Goal: Register for event/course

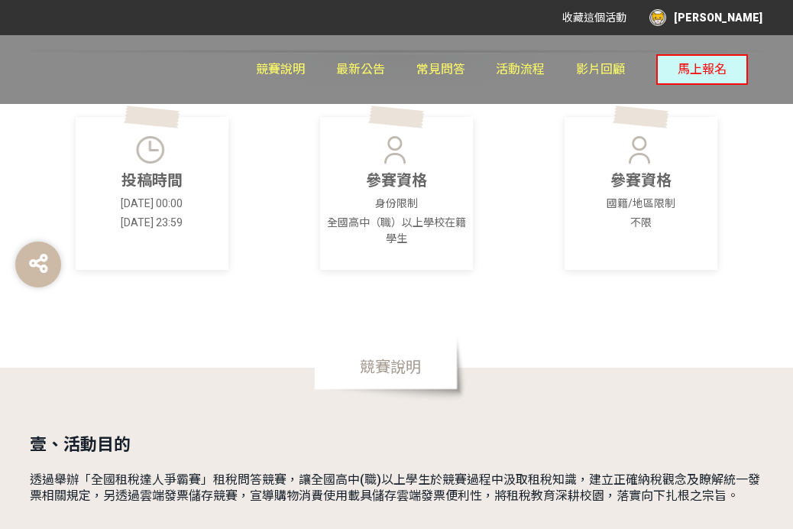
scroll to position [215, 0]
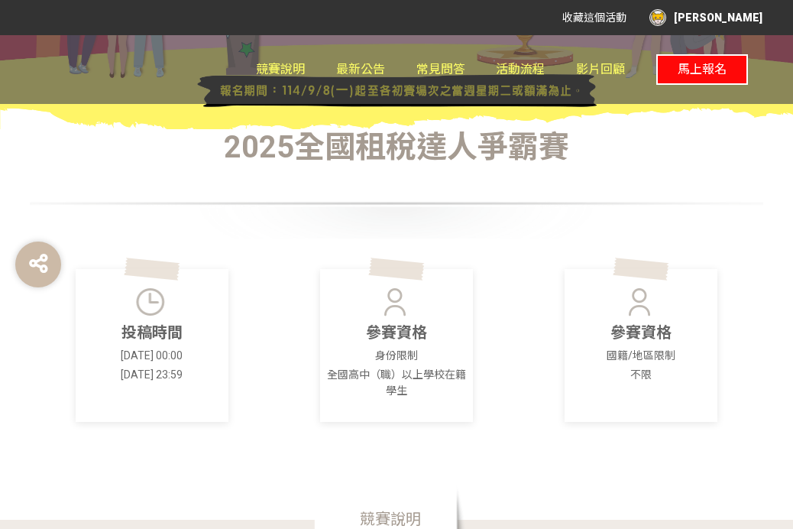
click at [716, 73] on span "馬上報名" at bounding box center [702, 69] width 49 height 15
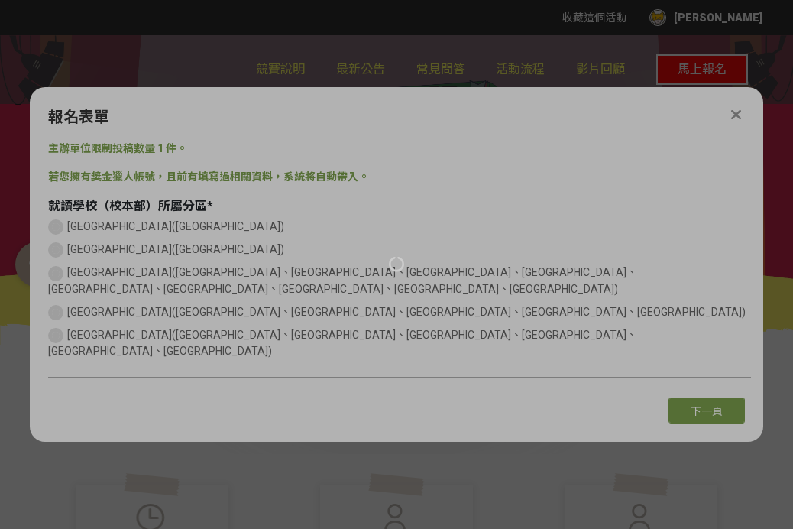
scroll to position [0, 0]
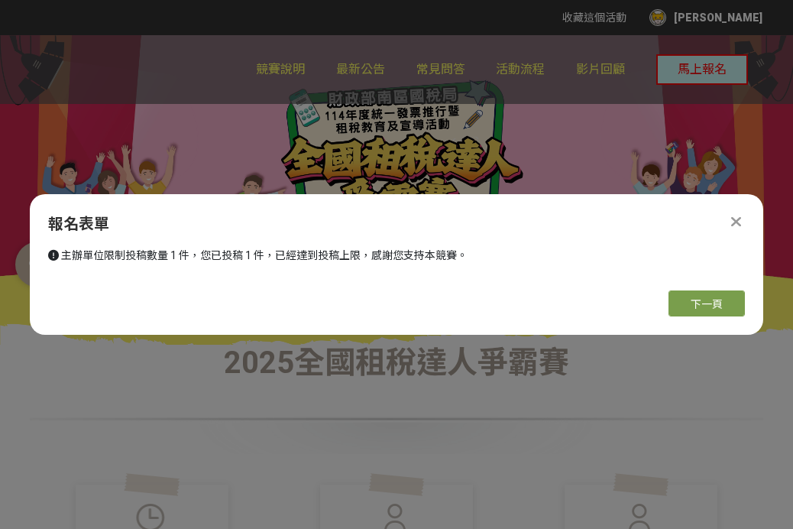
click at [739, 214] on icon at bounding box center [736, 221] width 10 height 15
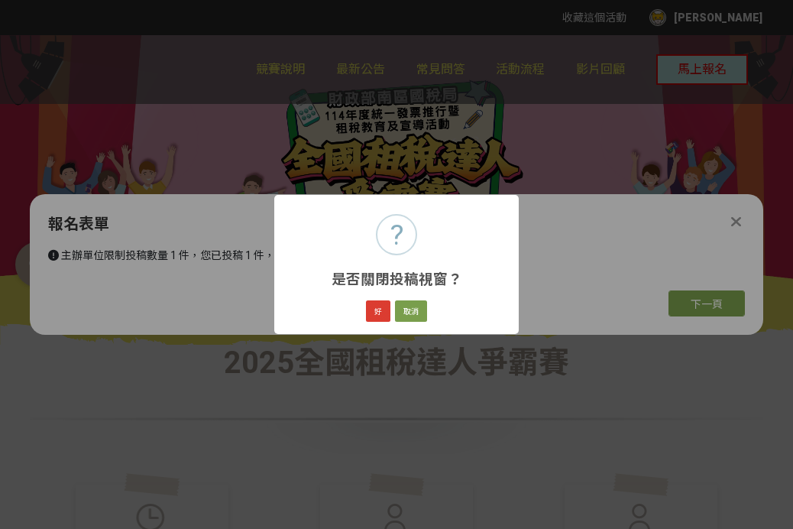
click at [374, 308] on button "好" at bounding box center [378, 310] width 24 height 21
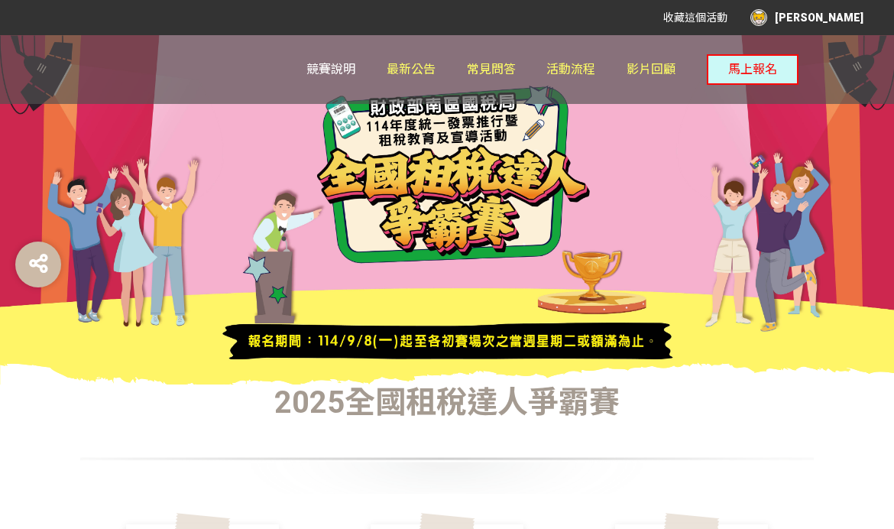
click at [317, 49] on link "競賽說明" at bounding box center [330, 69] width 49 height 69
click at [326, 71] on span "競賽說明" at bounding box center [330, 69] width 49 height 15
click at [334, 58] on link "競賽說明" at bounding box center [330, 69] width 49 height 69
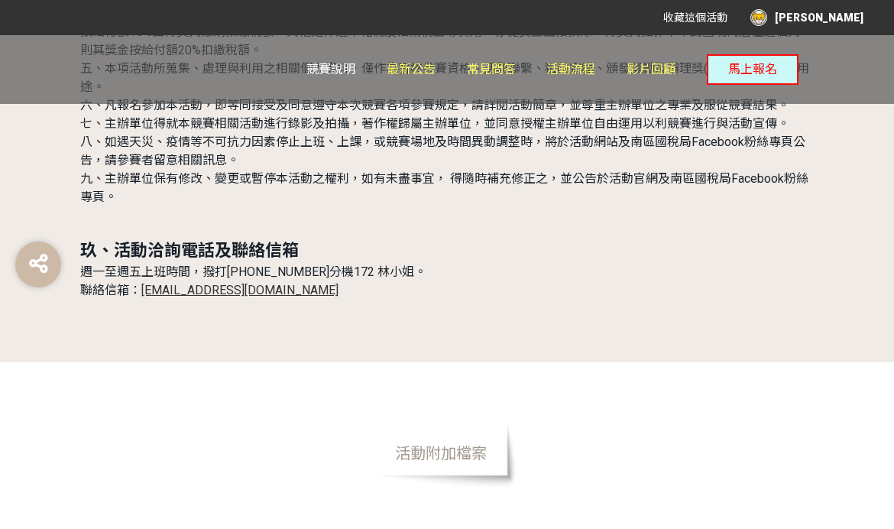
scroll to position [4747, 0]
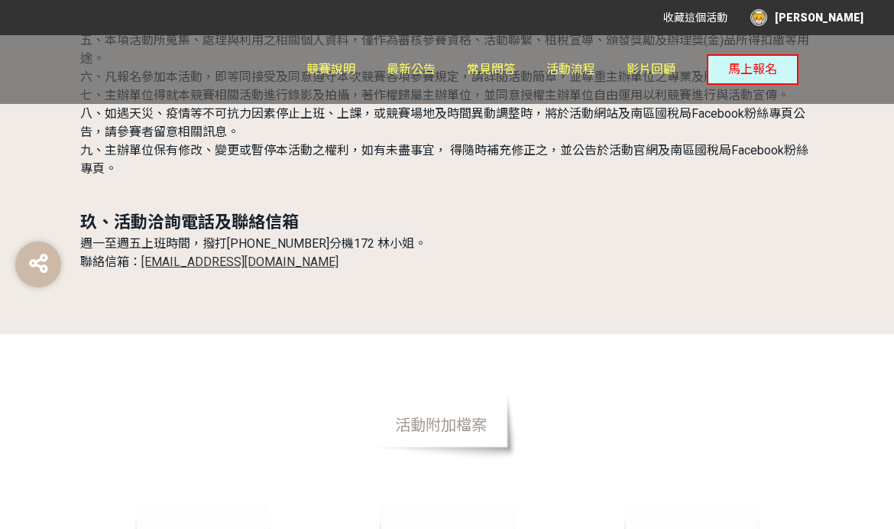
scroll to position [4809, 0]
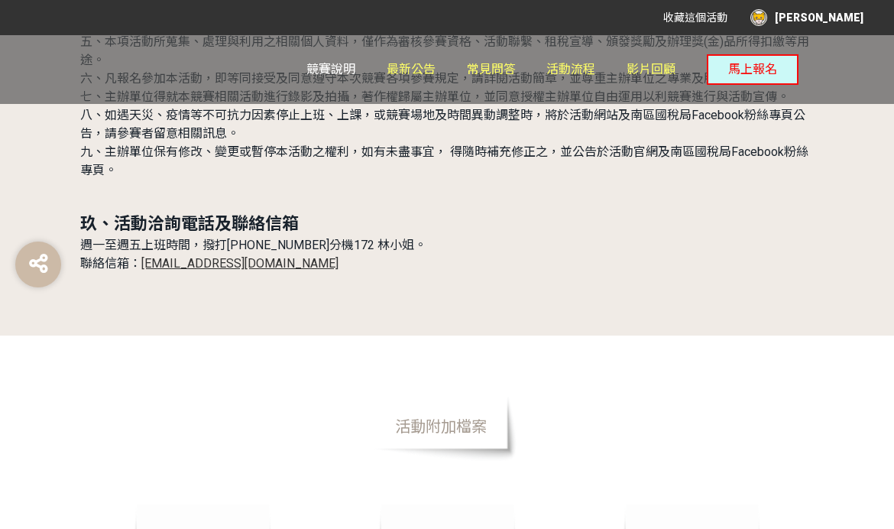
click at [328, 55] on link "競賽說明" at bounding box center [330, 69] width 49 height 69
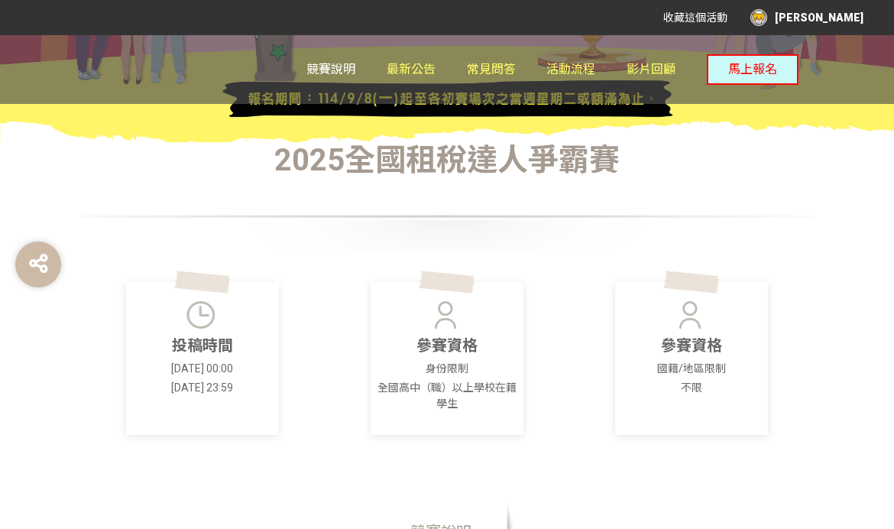
scroll to position [238, 0]
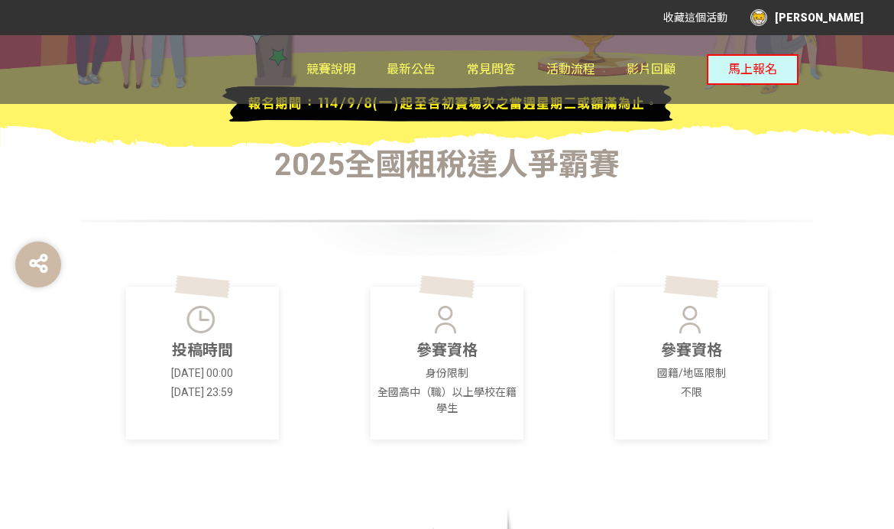
click at [792, 24] on div "[PERSON_NAME]" at bounding box center [806, 17] width 113 height 17
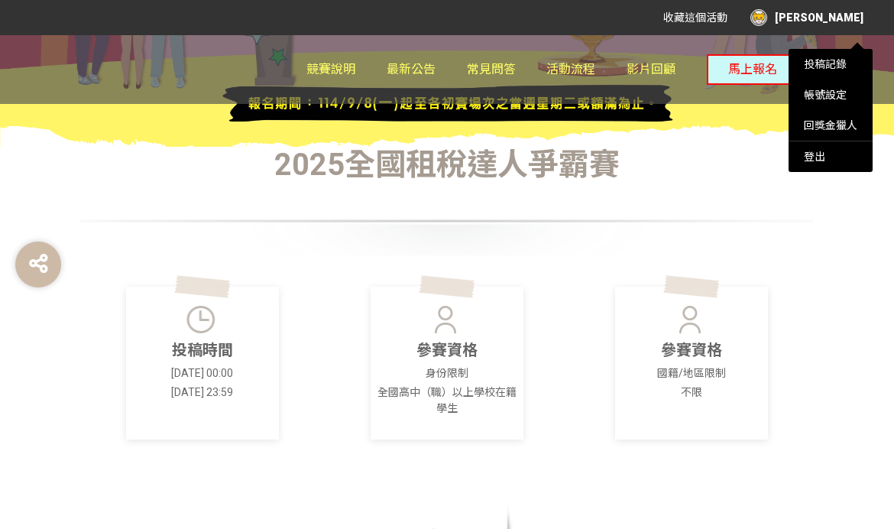
click at [792, 15] on div at bounding box center [447, 264] width 894 height 529
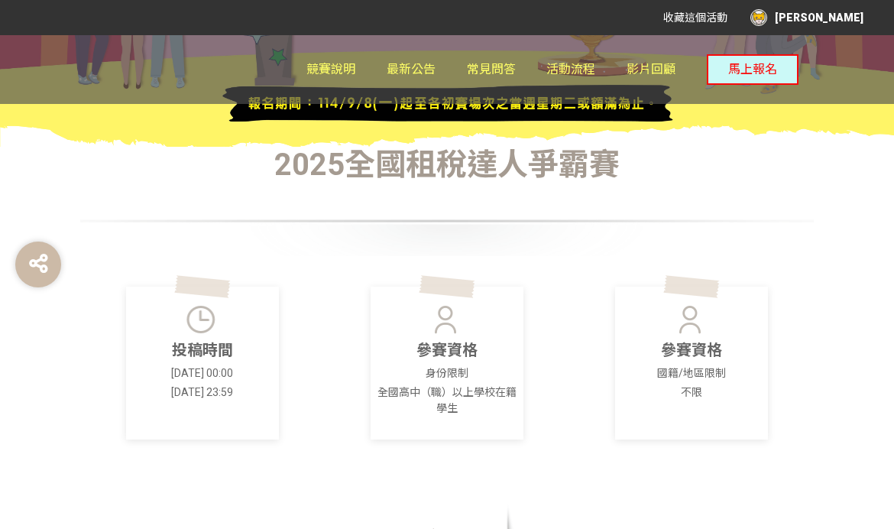
click at [792, 21] on div "[PERSON_NAME]" at bounding box center [806, 17] width 113 height 17
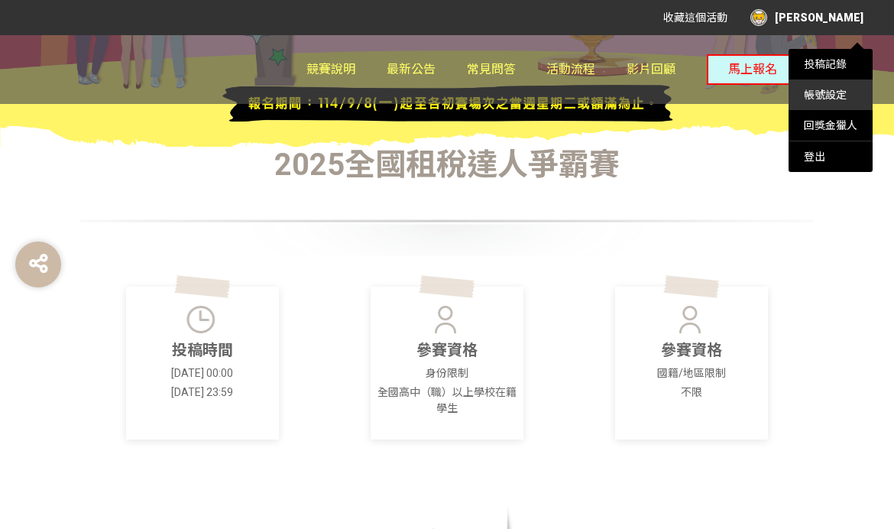
click at [792, 92] on link "帳號設定" at bounding box center [825, 95] width 43 height 12
